Goal: Navigation & Orientation: Find specific page/section

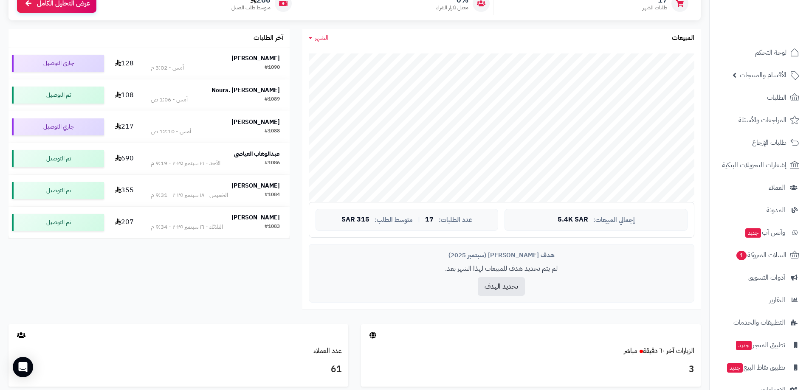
scroll to position [170, 0]
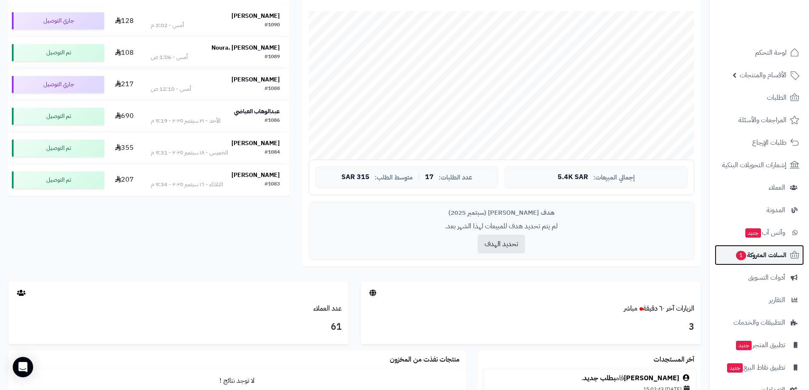
click at [771, 255] on span "السلات المتروكة 1" at bounding box center [761, 255] width 51 height 12
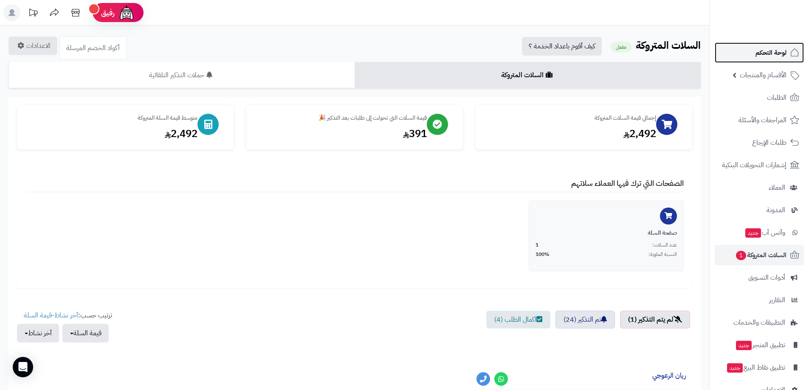
click at [772, 55] on span "لوحة التحكم" at bounding box center [771, 53] width 31 height 12
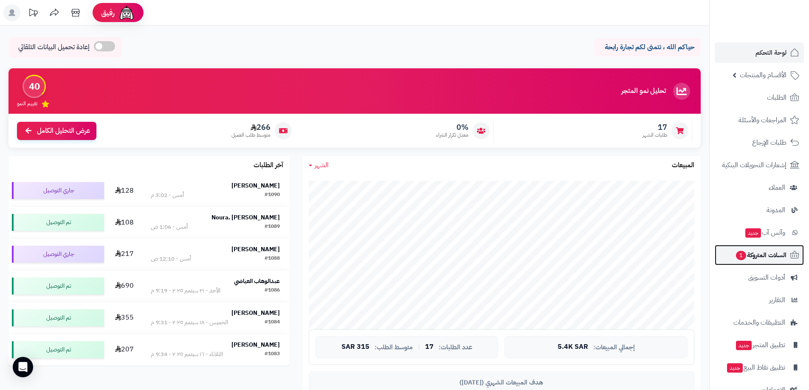
click at [767, 254] on span "السلات المتروكة 1" at bounding box center [761, 255] width 51 height 12
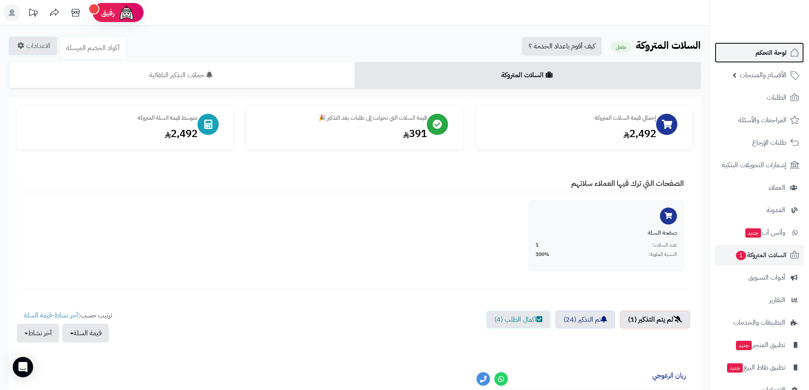
click at [777, 49] on span "لوحة التحكم" at bounding box center [771, 53] width 31 height 12
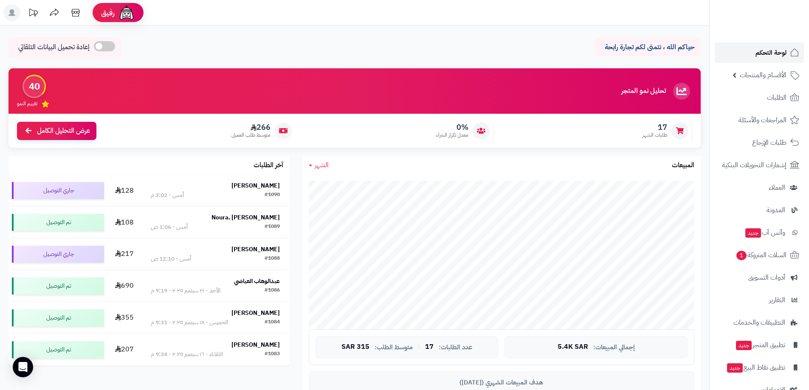
click at [765, 55] on span "لوحة التحكم" at bounding box center [771, 53] width 31 height 12
click at [770, 99] on span "الطلبات" at bounding box center [777, 98] width 20 height 12
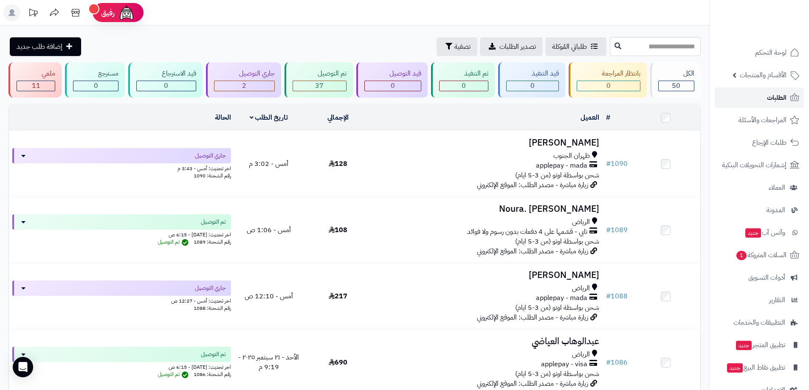
click at [770, 99] on span "الطلبات" at bounding box center [777, 98] width 20 height 12
click at [771, 50] on span "لوحة التحكم" at bounding box center [771, 53] width 31 height 12
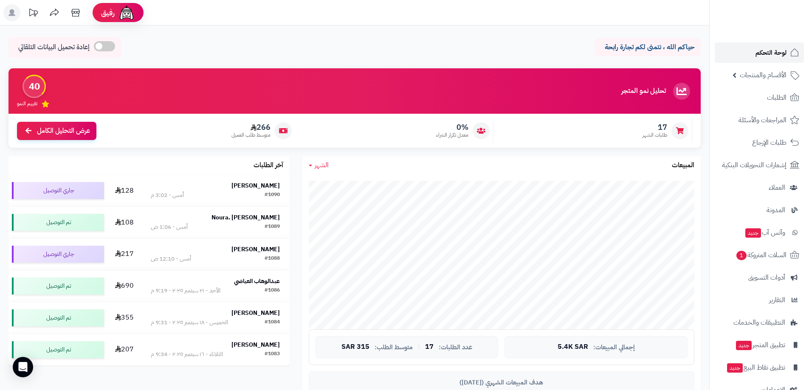
click at [759, 54] on span "لوحة التحكم" at bounding box center [771, 53] width 31 height 12
click at [771, 75] on span "الأقسام والمنتجات" at bounding box center [763, 75] width 47 height 12
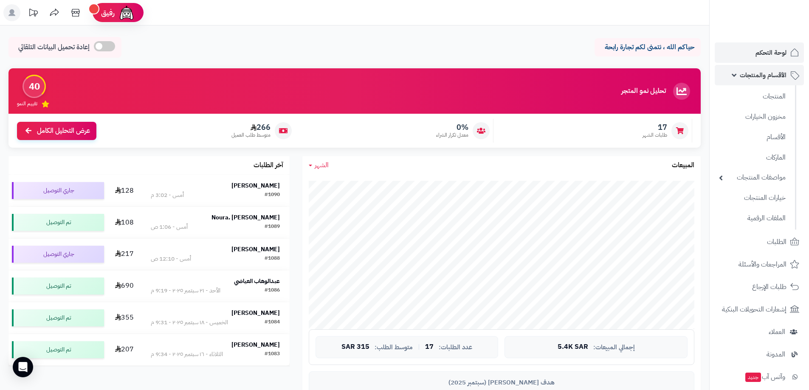
click at [767, 73] on span "الأقسام والمنتجات" at bounding box center [763, 75] width 47 height 12
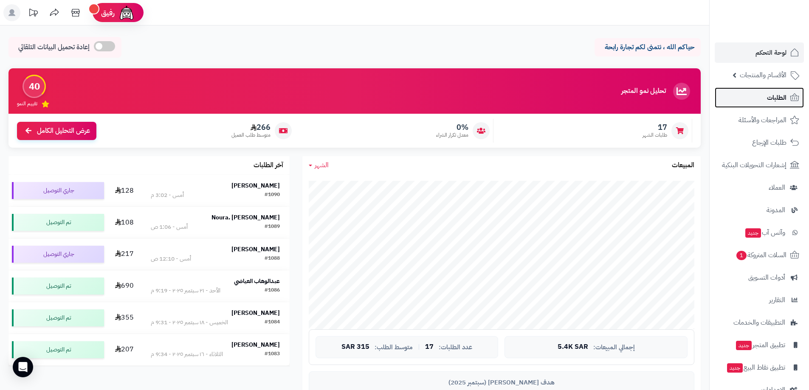
click at [779, 97] on span "الطلبات" at bounding box center [777, 98] width 20 height 12
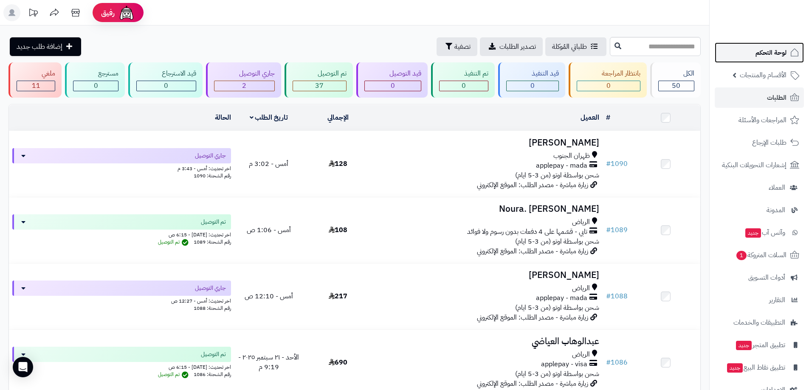
click at [772, 48] on span "لوحة التحكم" at bounding box center [771, 53] width 31 height 12
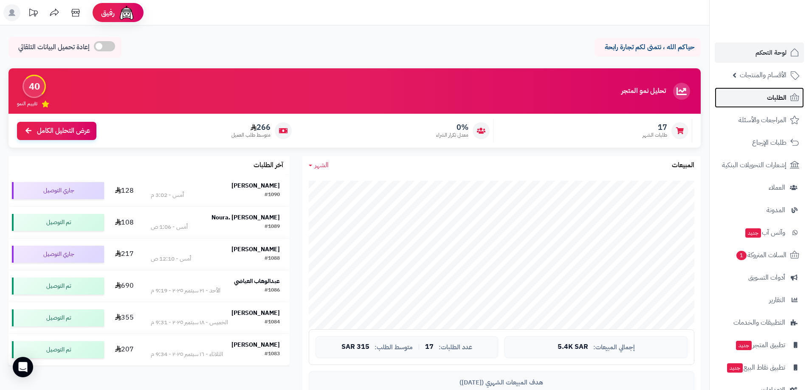
click at [784, 99] on span "الطلبات" at bounding box center [777, 98] width 20 height 12
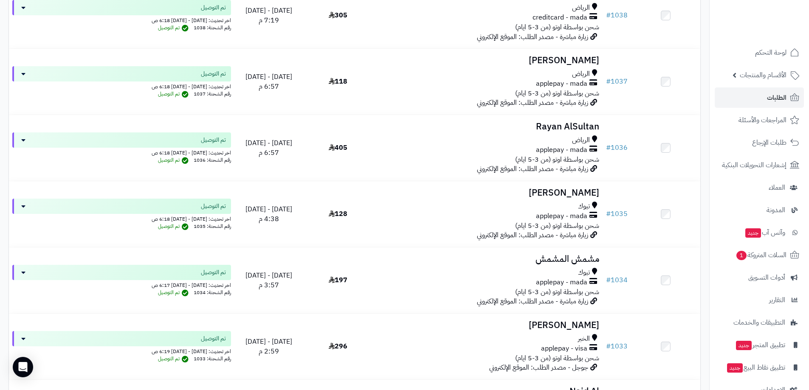
scroll to position [1870, 0]
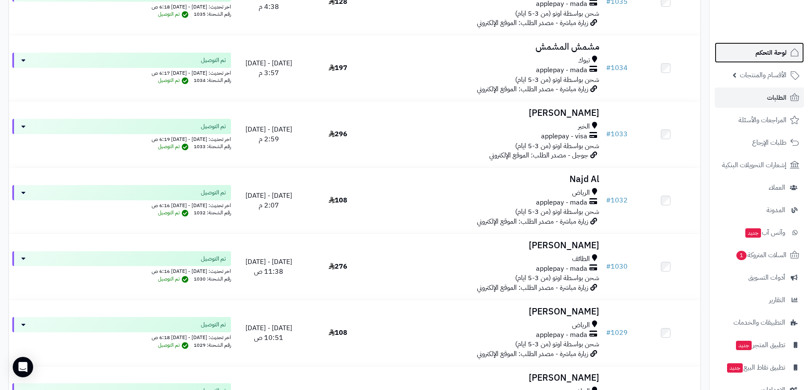
click at [779, 52] on span "لوحة التحكم" at bounding box center [771, 53] width 31 height 12
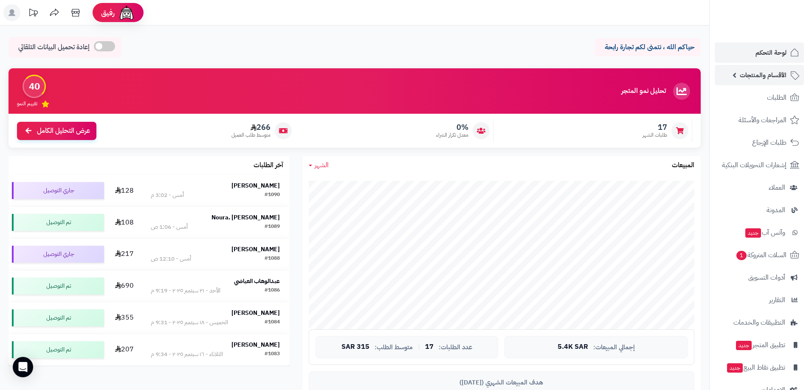
click at [770, 78] on span "الأقسام والمنتجات" at bounding box center [763, 75] width 47 height 12
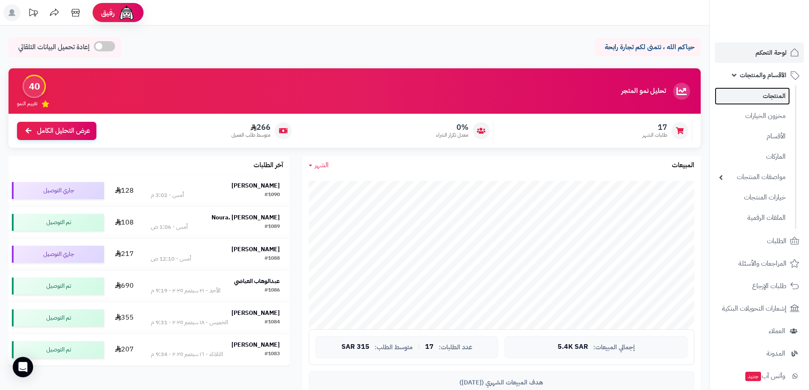
click at [777, 95] on link "المنتجات" at bounding box center [752, 96] width 75 height 17
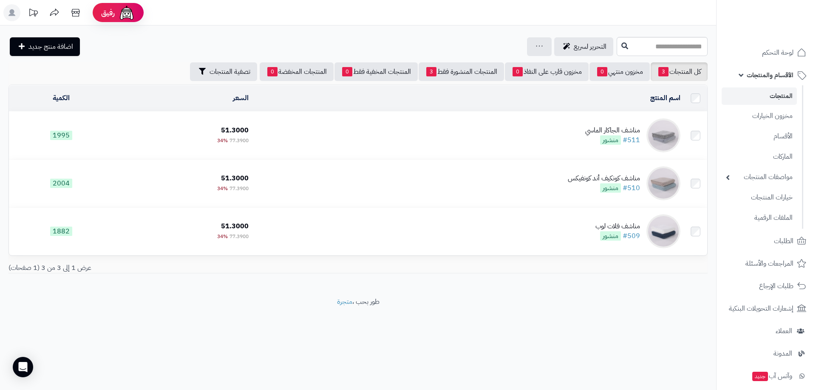
click at [625, 127] on div "مناشف الجاكار الماسي" at bounding box center [612, 131] width 55 height 10
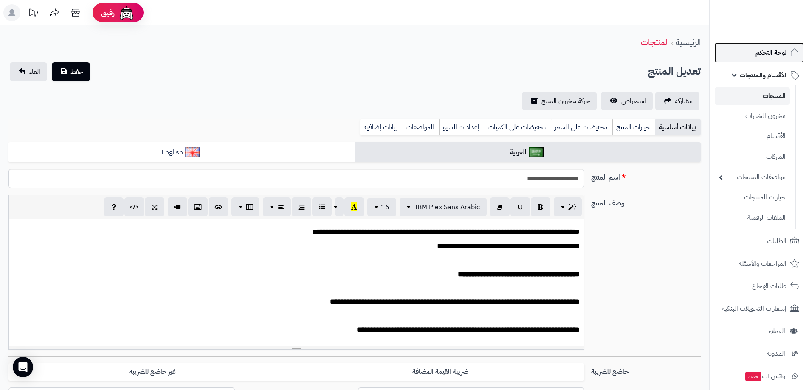
click at [765, 53] on span "لوحة التحكم" at bounding box center [771, 53] width 31 height 12
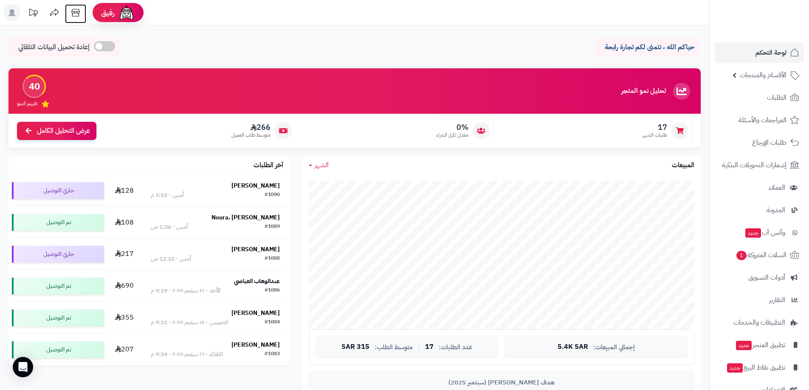
click at [79, 15] on icon at bounding box center [75, 13] width 8 height 8
